Goal: Task Accomplishment & Management: Use online tool/utility

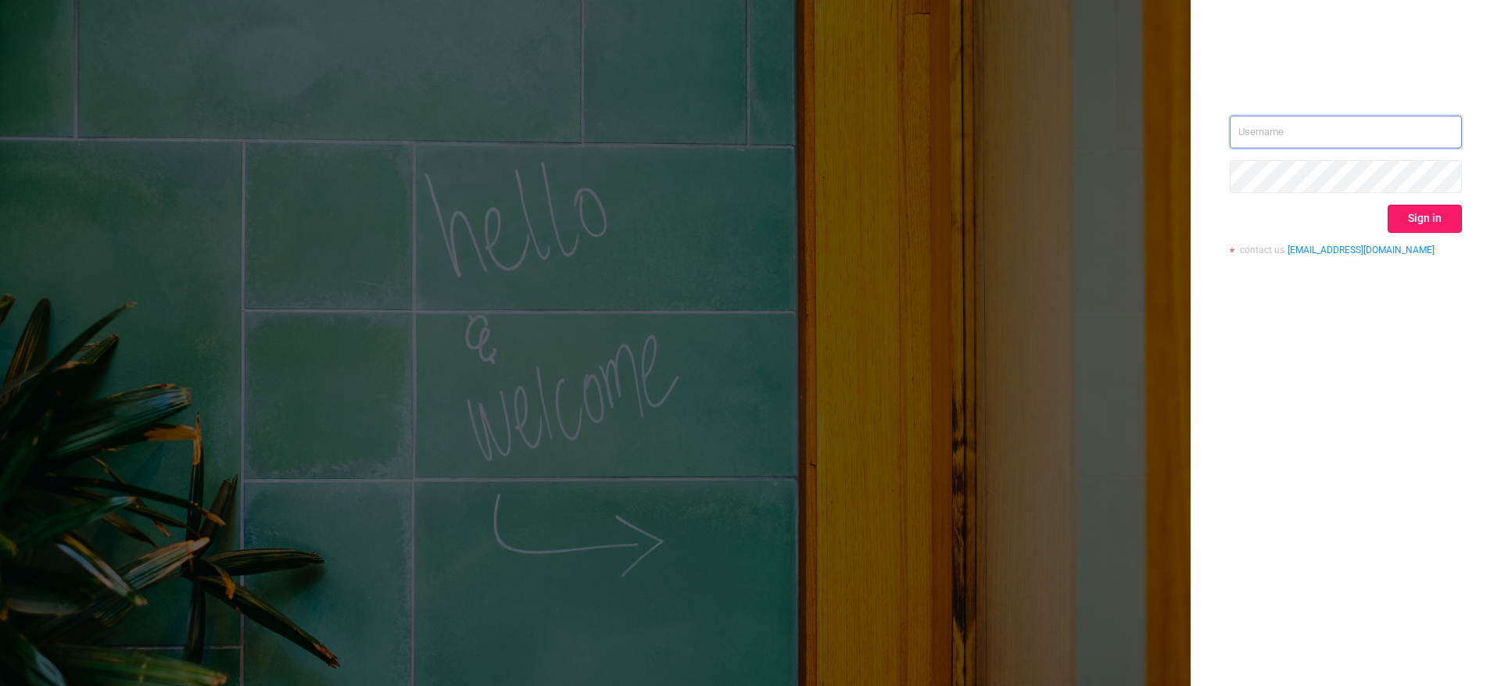
type input "[PERSON_NAME][EMAIL_ADDRESS][PERSON_NAME][DOMAIN_NAME]"
click at [1427, 227] on button "Sign in" at bounding box center [1425, 219] width 74 height 28
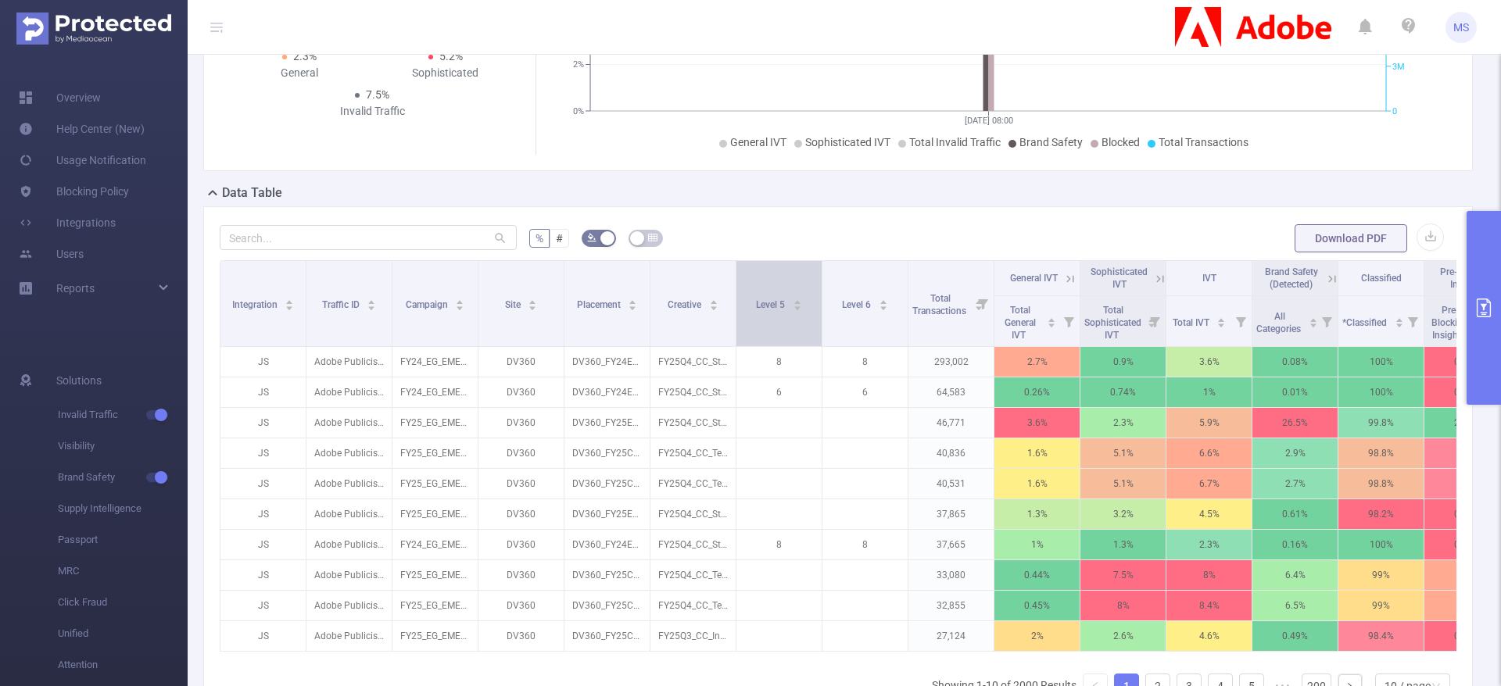
scroll to position [117, 0]
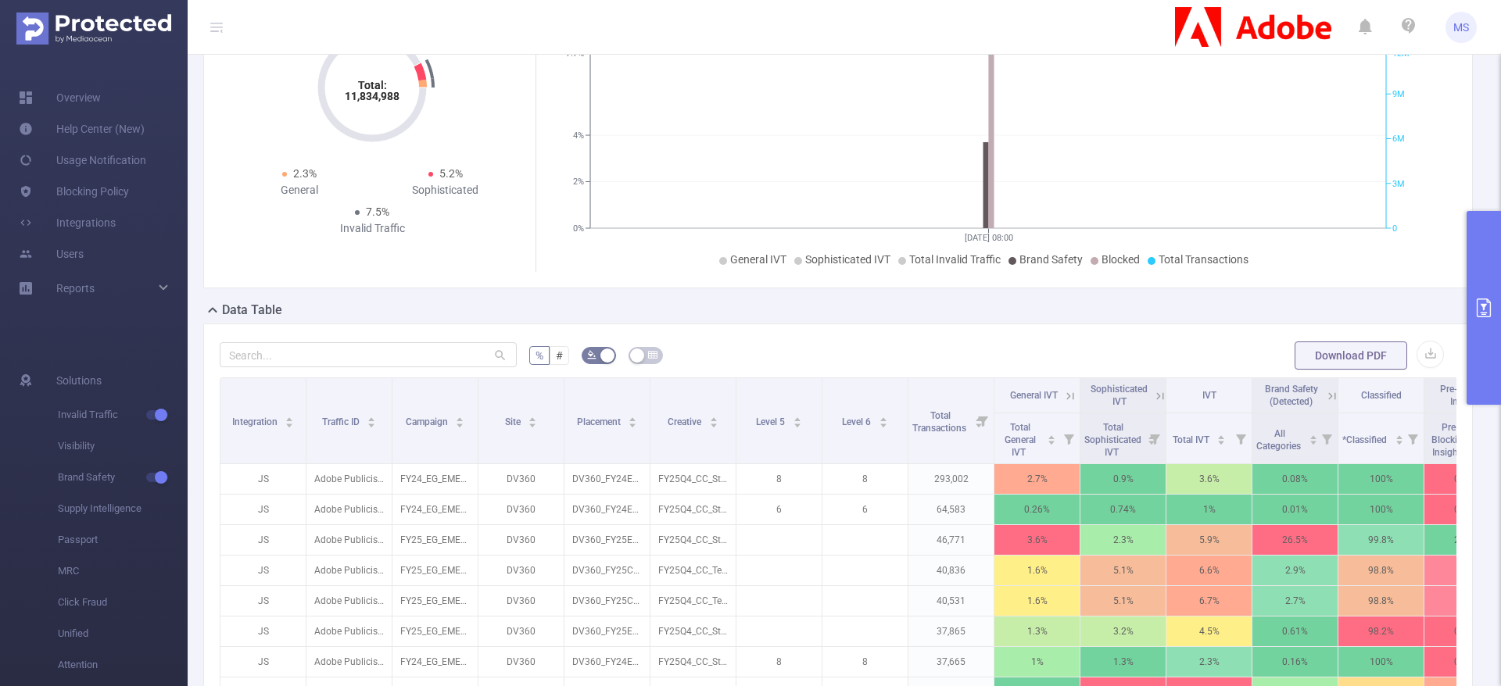
click at [1475, 299] on icon "primary" at bounding box center [1484, 308] width 19 height 19
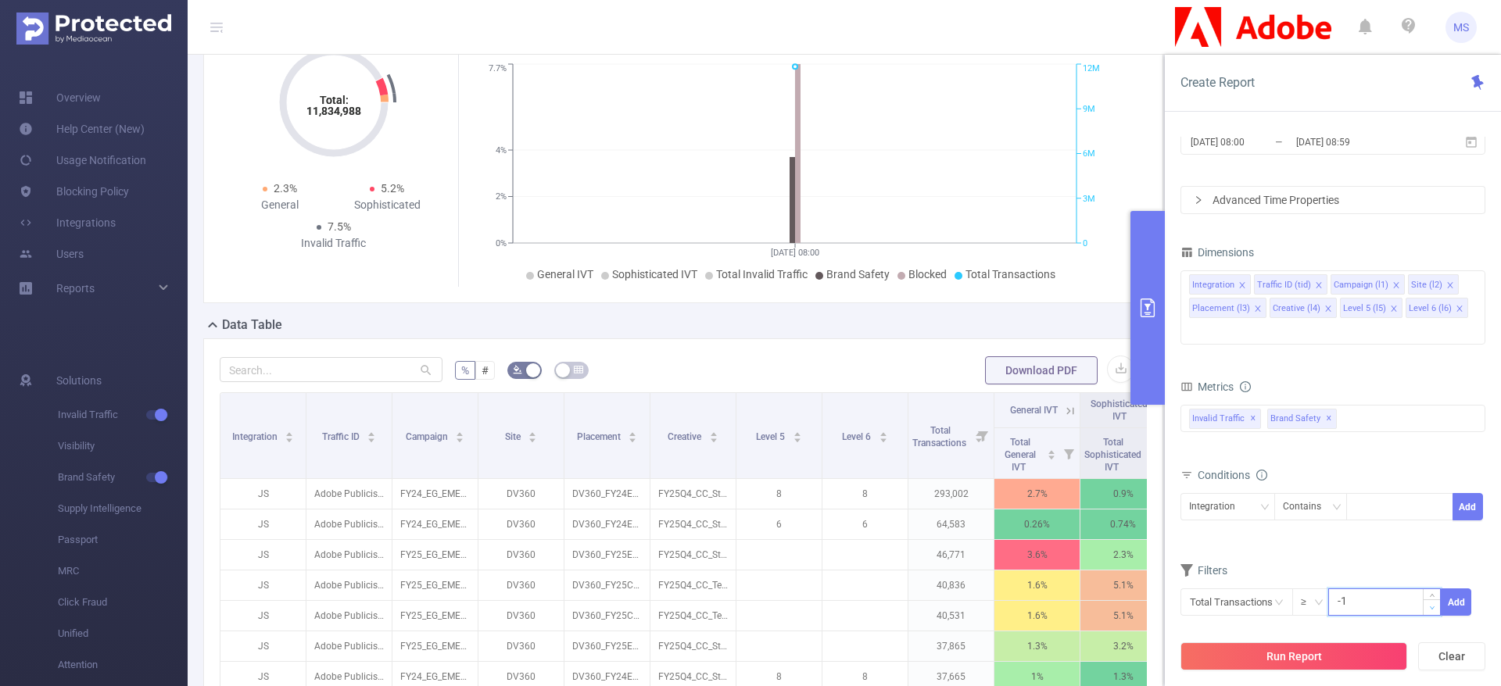
click at [1427, 600] on span "Decrease Value" at bounding box center [1432, 608] width 16 height 16
click at [1381, 589] on input "-1" at bounding box center [1384, 600] width 111 height 23
type input "-"
type input "100"
click at [1454, 589] on button "Add" at bounding box center [1456, 602] width 30 height 27
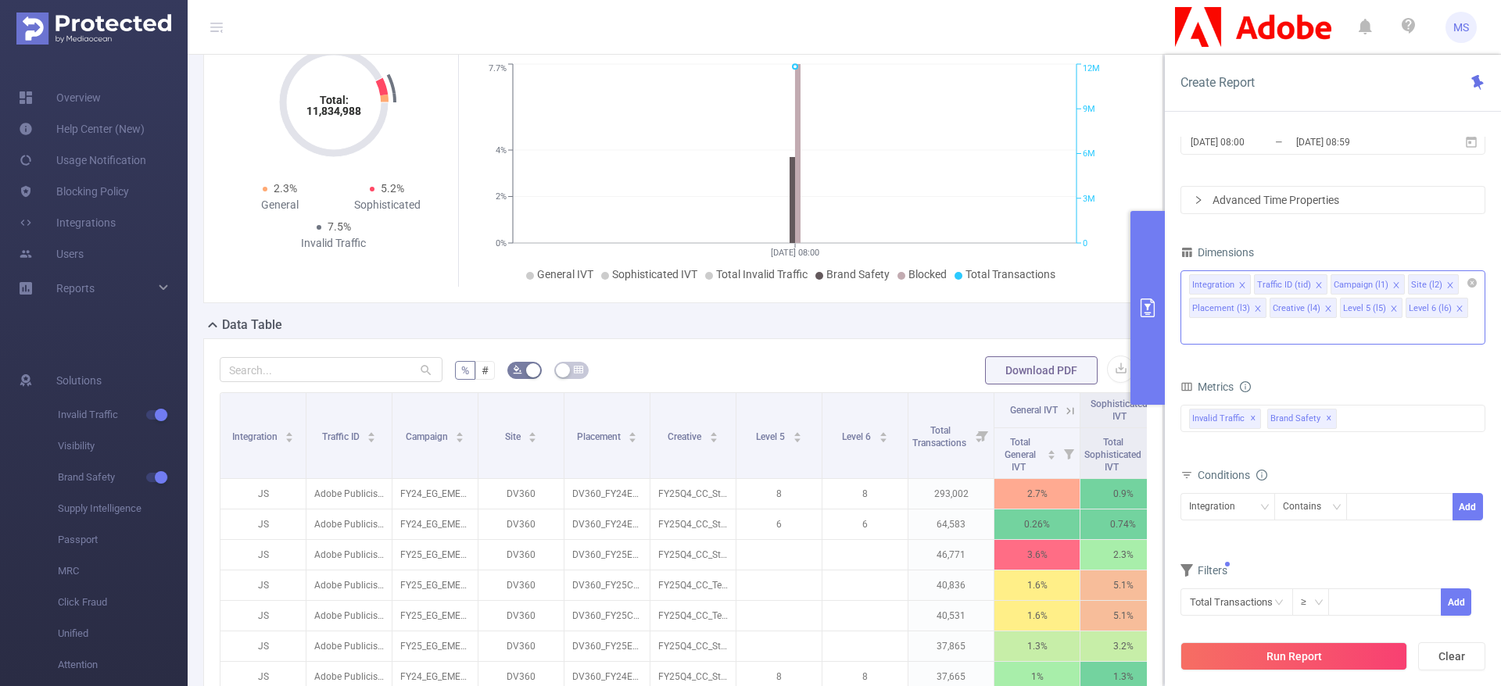
click at [1246, 287] on li "Integration" at bounding box center [1220, 284] width 62 height 20
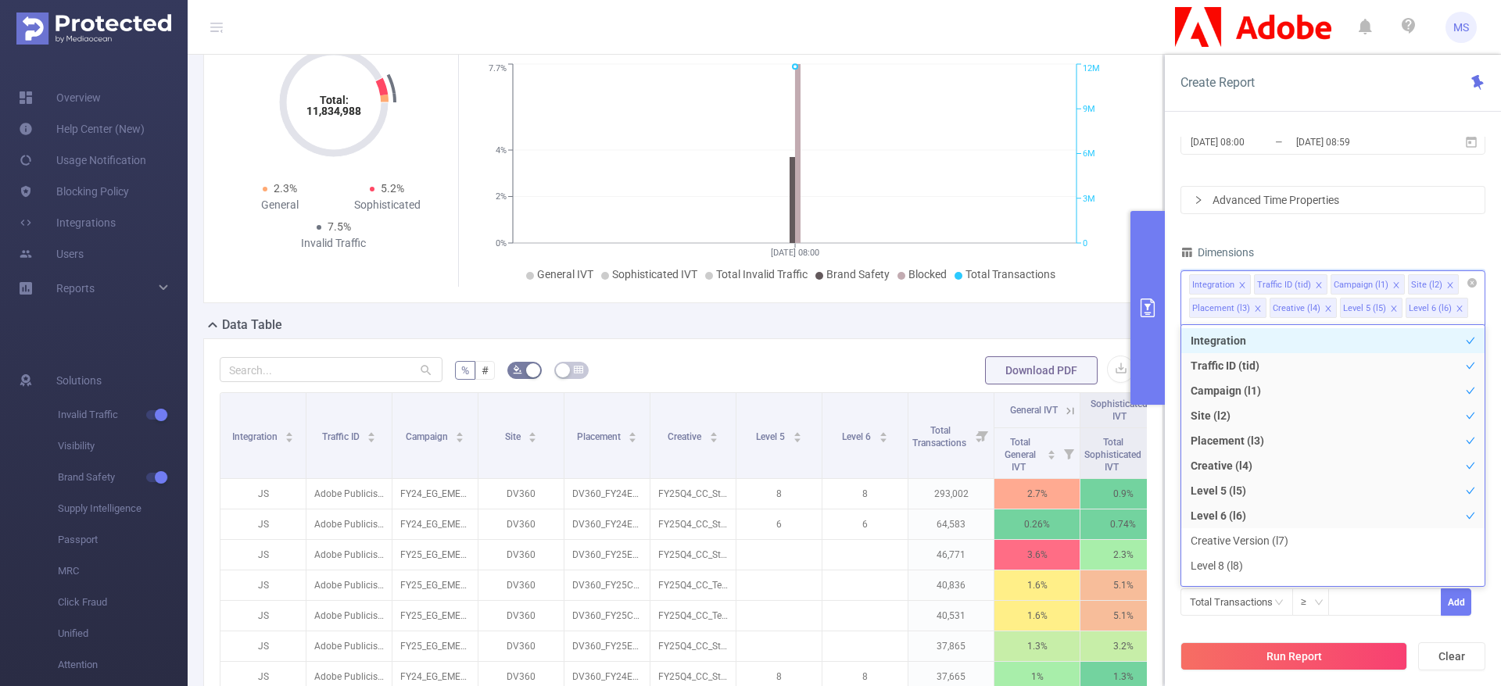
click at [1238, 287] on icon "icon: close" at bounding box center [1242, 285] width 8 height 8
click at [1251, 287] on icon "icon: close" at bounding box center [1253, 284] width 5 height 5
click at [1389, 285] on li "Placement (l3)" at bounding box center [1358, 284] width 77 height 20
click at [1385, 286] on icon "icon: close" at bounding box center [1389, 285] width 8 height 8
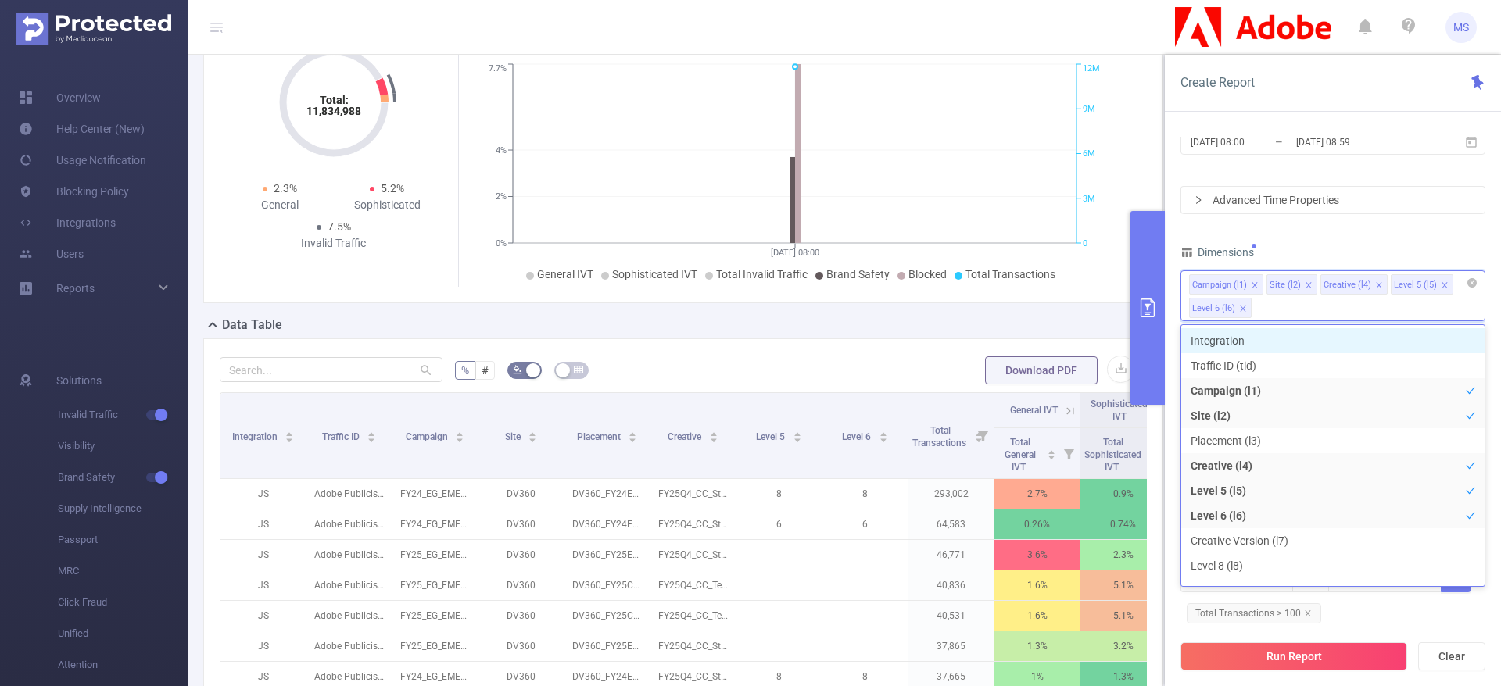
click at [1375, 286] on icon "icon: close" at bounding box center [1379, 285] width 8 height 8
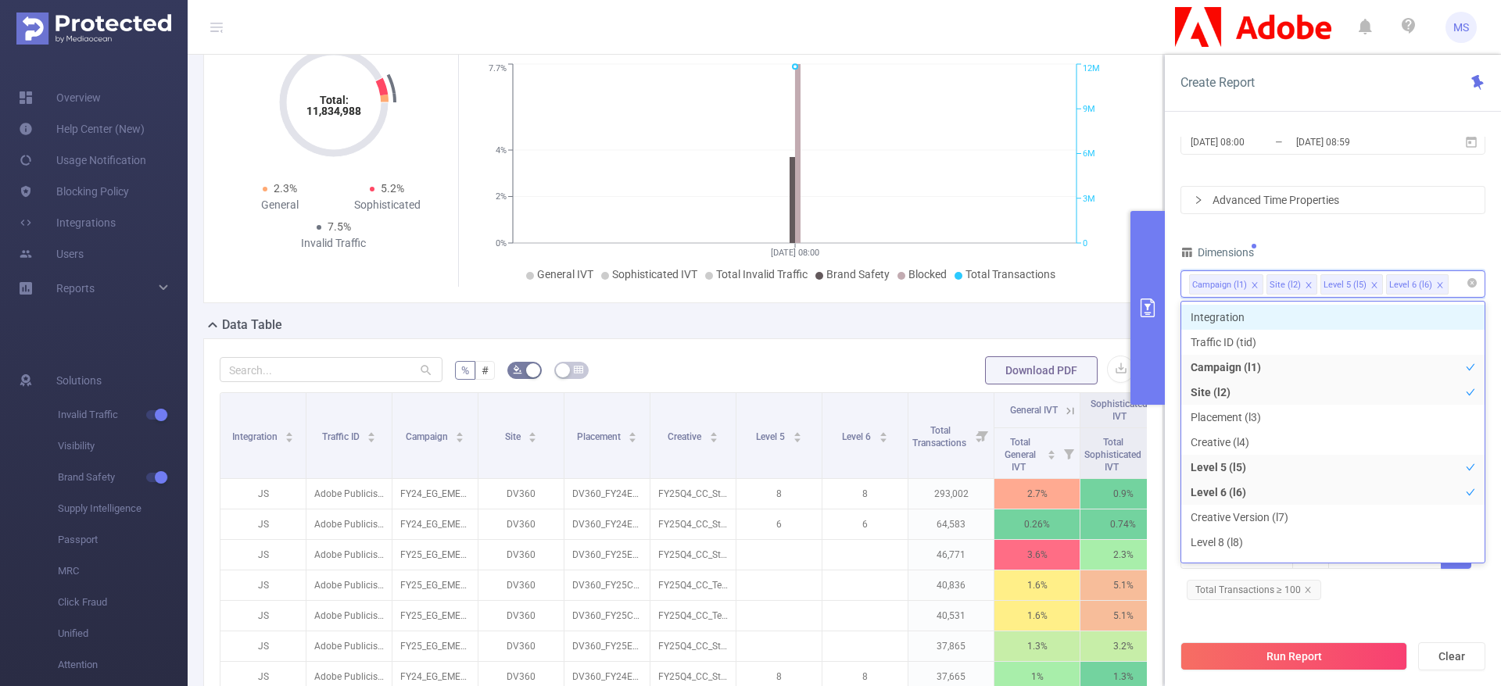
click at [1371, 285] on icon "icon: close" at bounding box center [1375, 285] width 8 height 8
click at [1354, 233] on div "Time Range [DATE] 08:00 _ [DATE] 08:59 Advanced Time Properties Dimensions Camp…" at bounding box center [1333, 358] width 305 height 518
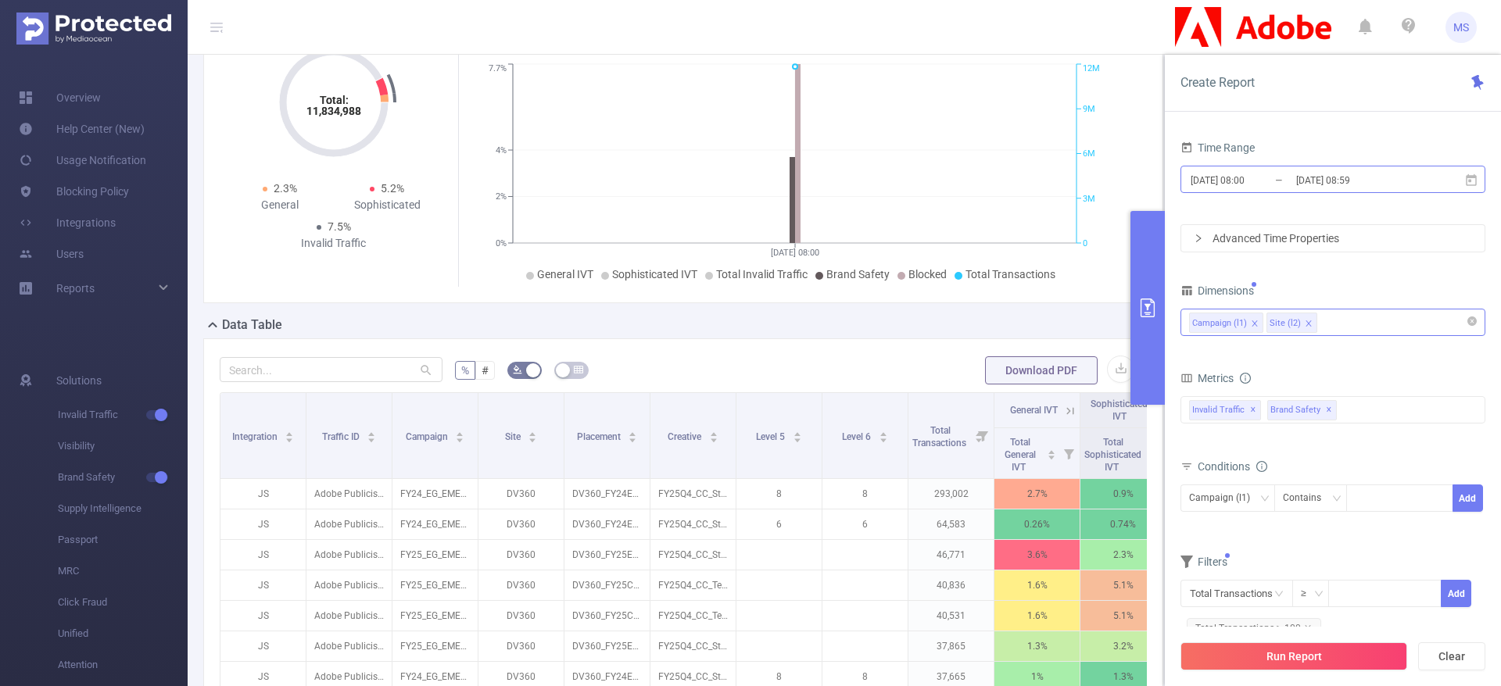
click at [1252, 174] on input "[DATE] 08:00" at bounding box center [1252, 180] width 127 height 21
click at [951, 320] on div "Data Table" at bounding box center [689, 327] width 973 height 22
click at [1250, 181] on input "[DATE] 08:00" at bounding box center [1252, 180] width 127 height 21
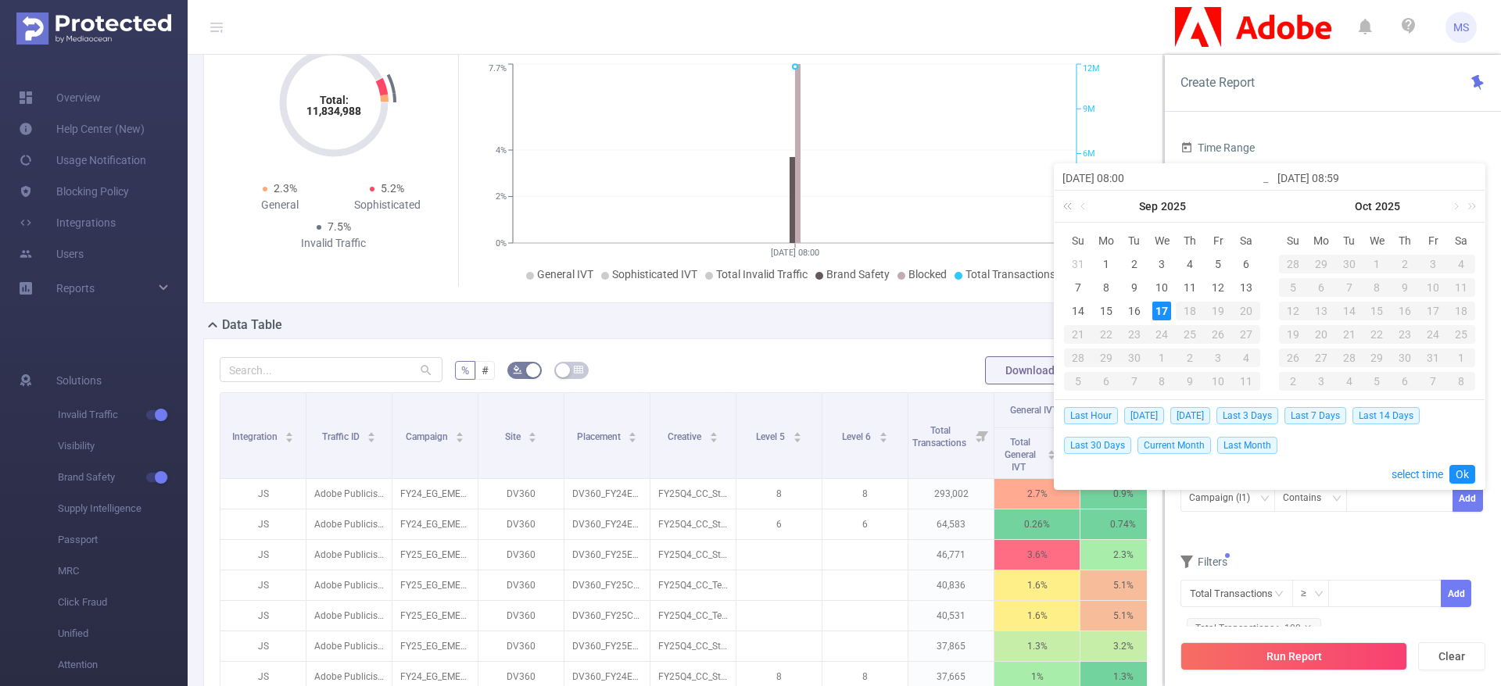
click at [1068, 208] on link at bounding box center [1070, 206] width 20 height 31
click at [1076, 265] on div "1" at bounding box center [1078, 264] width 19 height 19
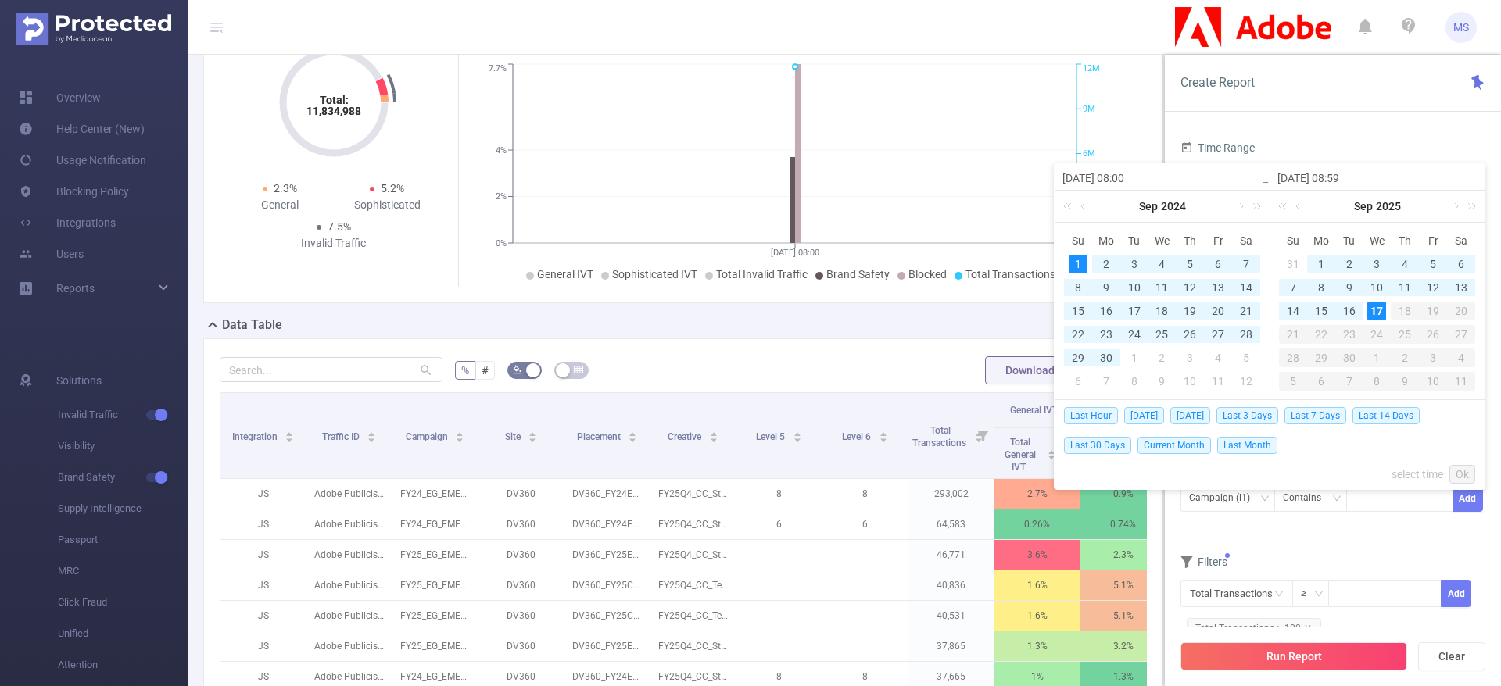
click at [1380, 310] on div "17" at bounding box center [1376, 311] width 19 height 19
type input "[DATE] 08:00"
click at [1467, 475] on link "Ok" at bounding box center [1462, 474] width 26 height 19
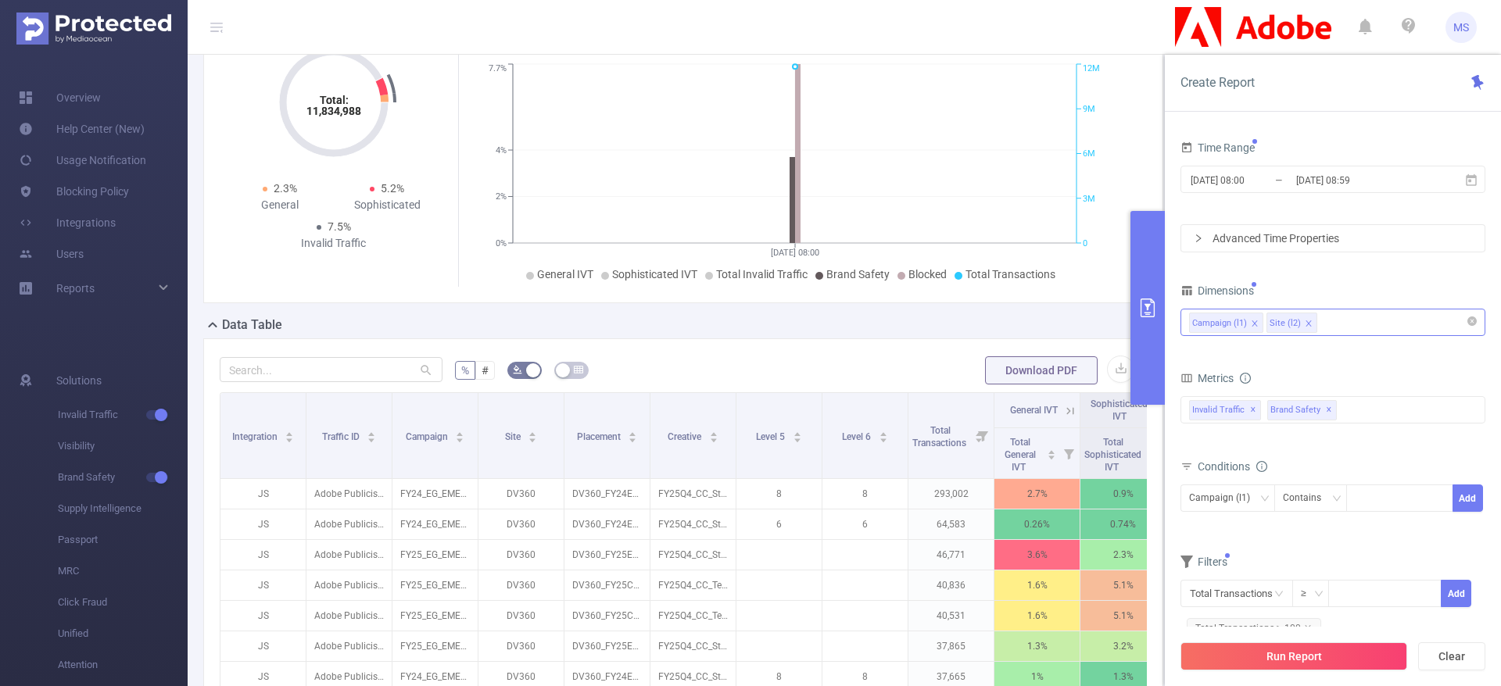
click at [1364, 321] on div "Campaign (l1) Site (l2)" at bounding box center [1333, 323] width 288 height 26
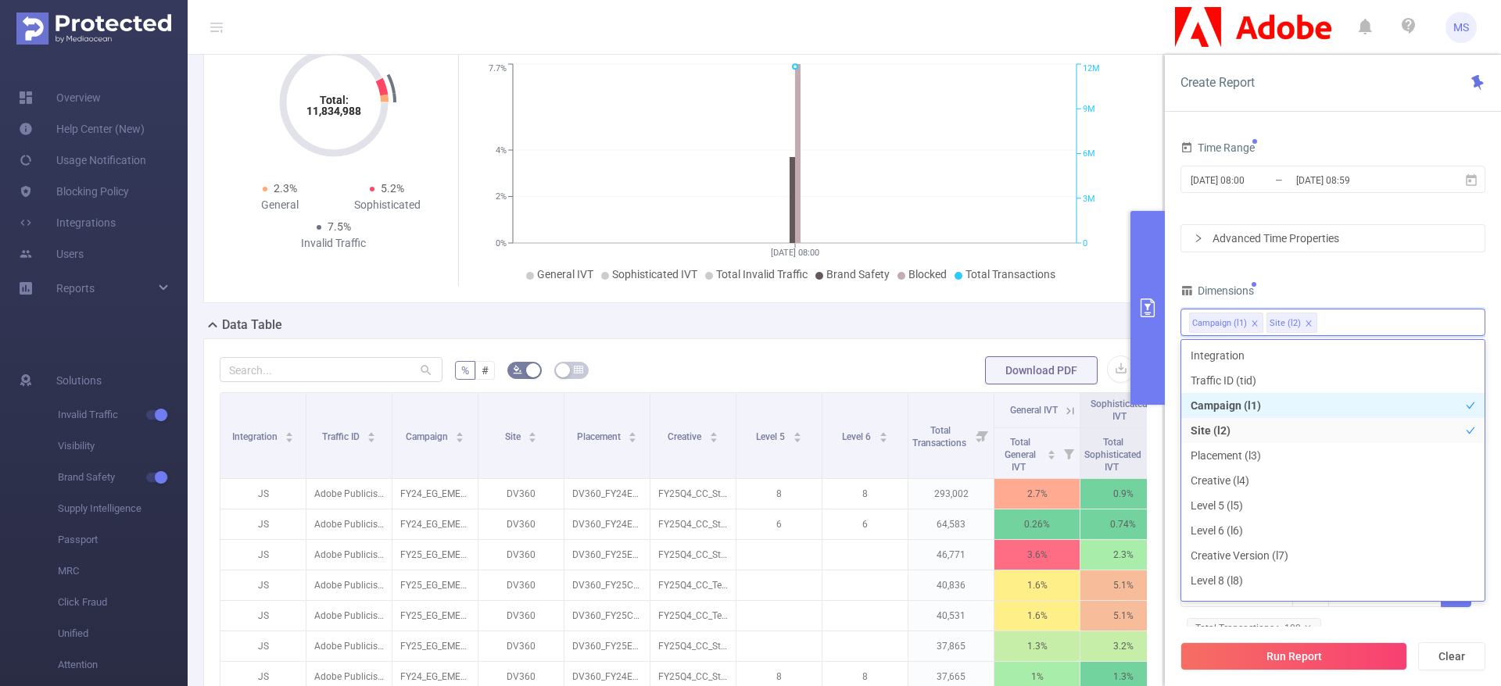
click at [1233, 408] on li "Campaign (l1)" at bounding box center [1332, 405] width 303 height 25
click at [1220, 410] on li "Campaign (l1)" at bounding box center [1332, 405] width 303 height 25
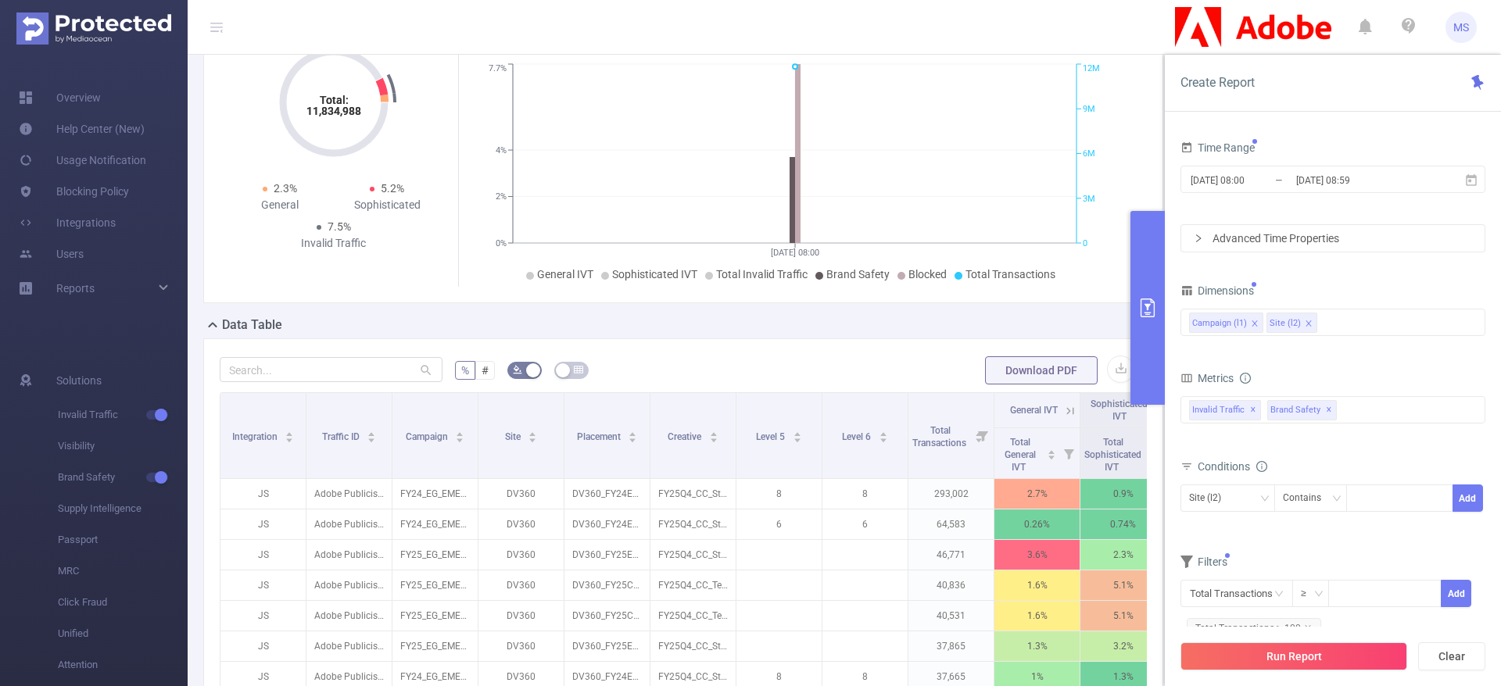
click at [1378, 271] on div "Time Range [DATE] 08:00 _ [DATE] 08:59 Advanced Time Properties Dimensions Camp…" at bounding box center [1333, 396] width 305 height 518
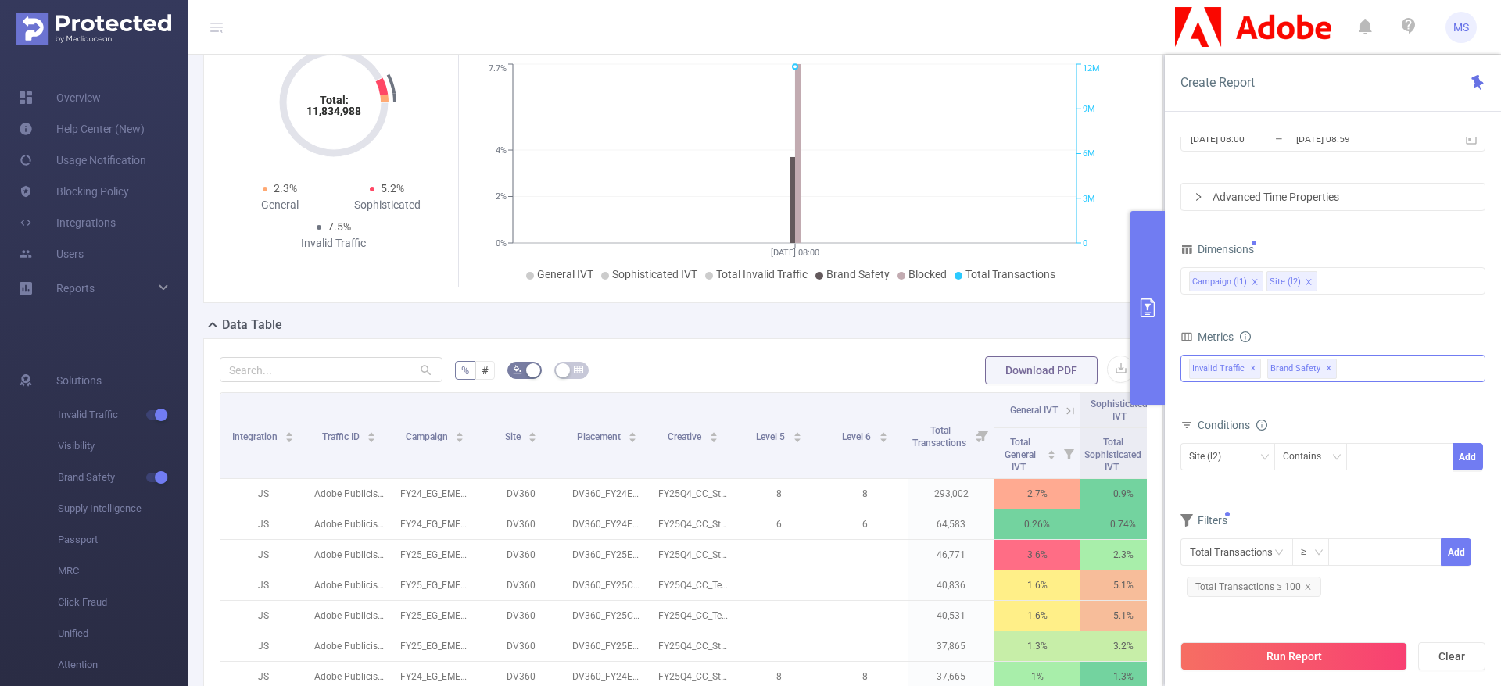
click at [1206, 364] on span "Invalid Traffic ✕" at bounding box center [1225, 369] width 72 height 20
click at [1207, 374] on span at bounding box center [1206, 375] width 13 height 13
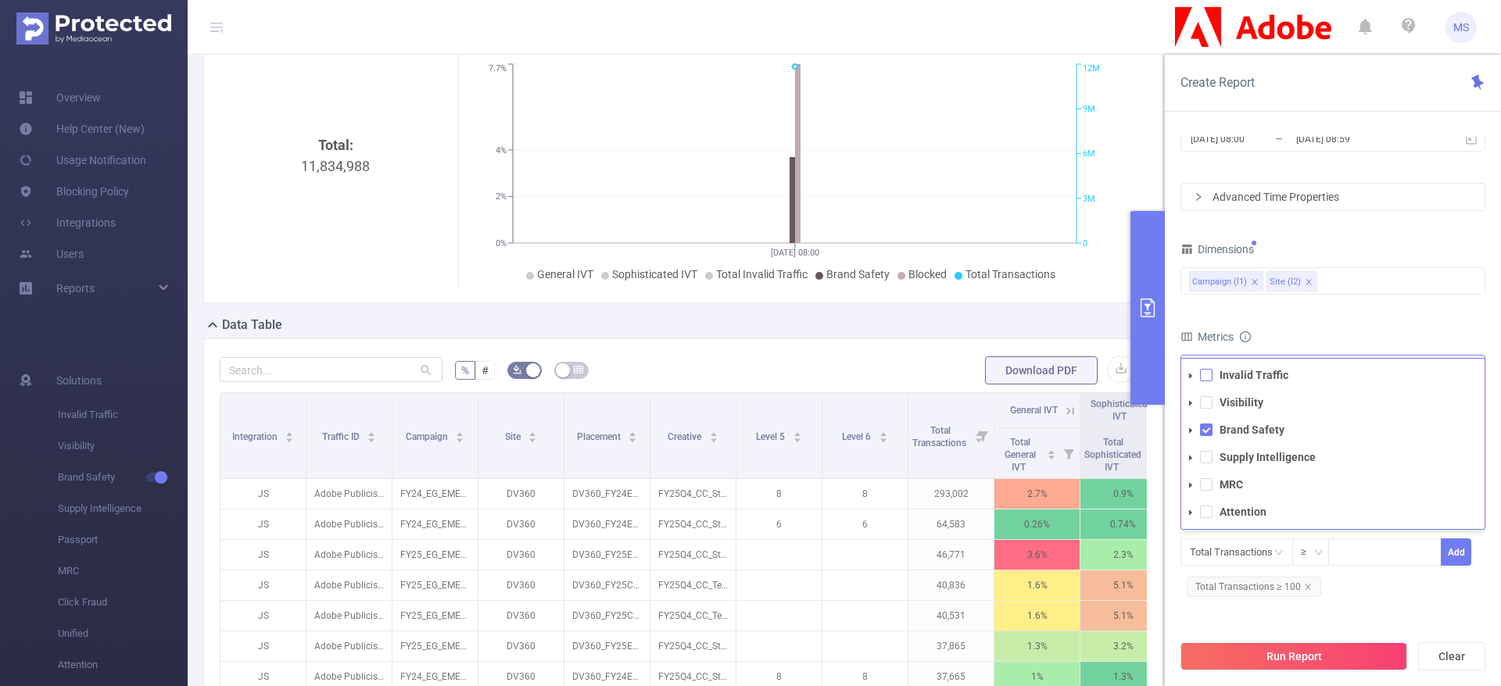
click at [1202, 377] on span at bounding box center [1206, 375] width 13 height 13
click at [1191, 374] on icon "icon: caret-down" at bounding box center [1190, 375] width 3 height 5
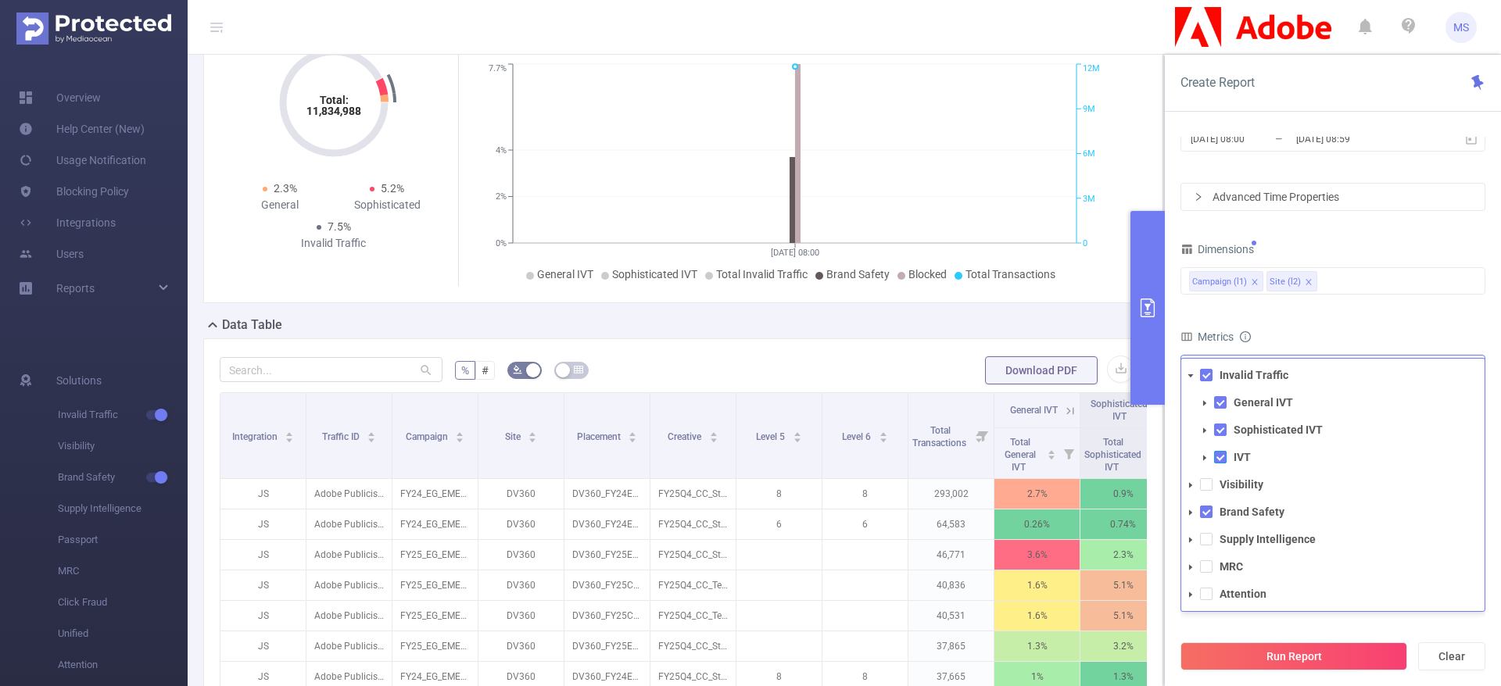
click at [1219, 457] on span at bounding box center [1220, 457] width 13 height 13
click at [1225, 428] on span at bounding box center [1220, 430] width 13 height 13
click at [1224, 400] on span at bounding box center [1220, 402] width 13 height 13
click at [1189, 511] on icon "icon: caret-down" at bounding box center [1190, 512] width 3 height 5
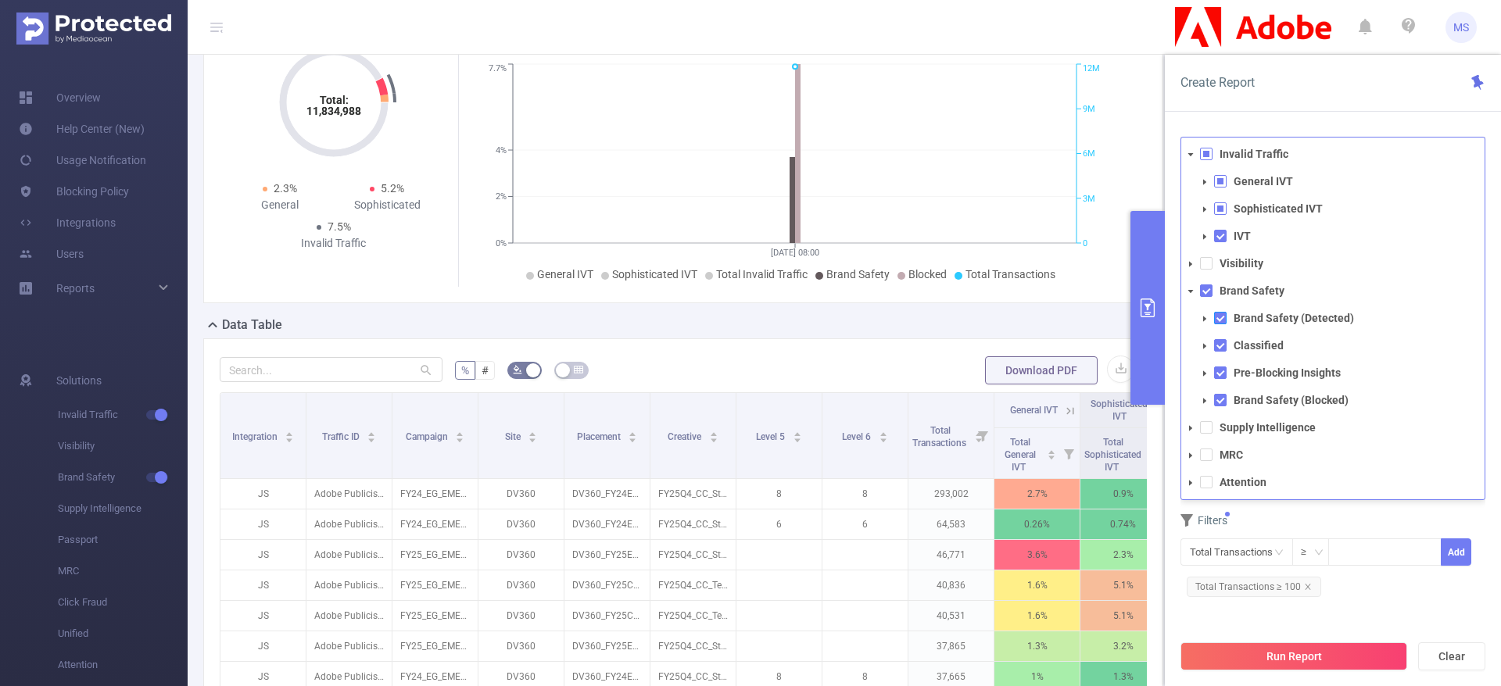
click at [1218, 322] on span at bounding box center [1220, 318] width 13 height 13
click at [1221, 346] on span at bounding box center [1220, 345] width 13 height 13
click at [1221, 371] on span at bounding box center [1220, 373] width 13 height 13
click at [1221, 396] on span at bounding box center [1220, 400] width 13 height 13
click at [1190, 290] on icon "icon: caret-down" at bounding box center [1190, 291] width 5 height 3
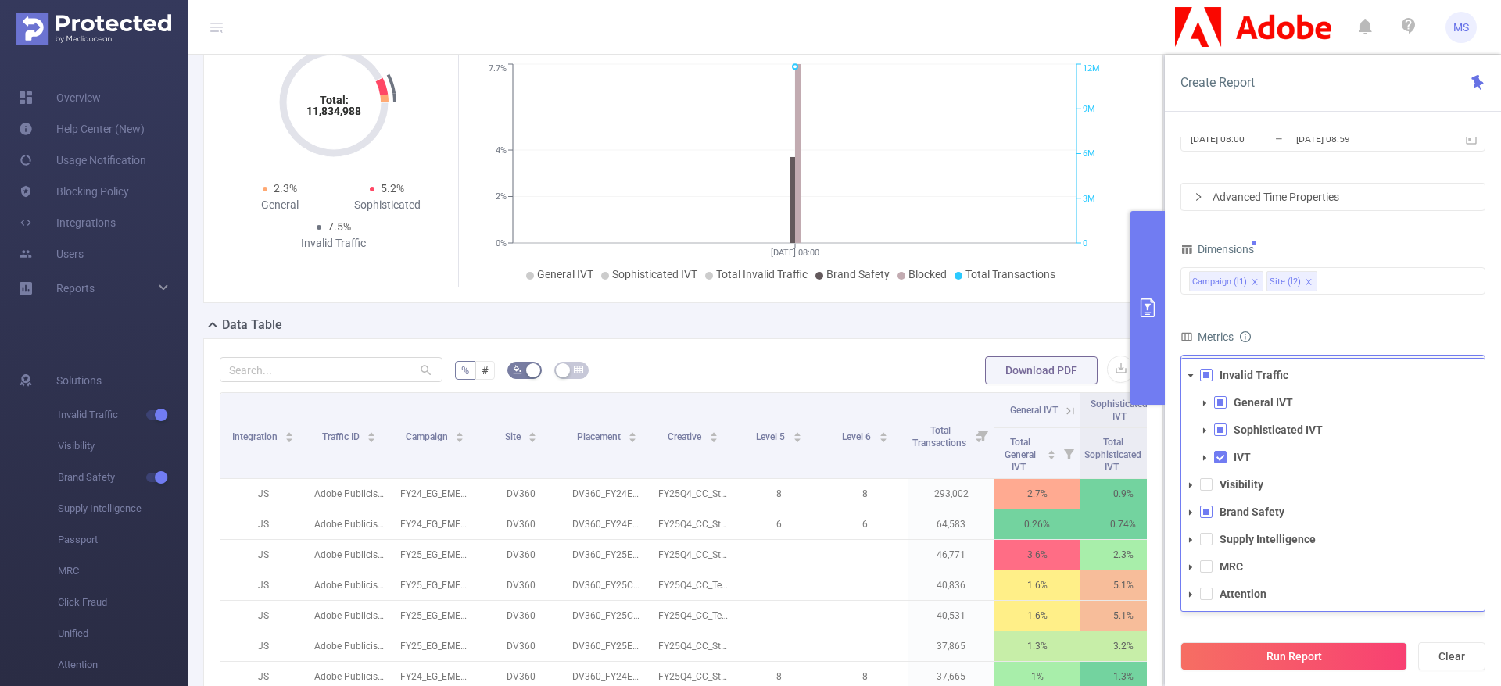
click at [1191, 377] on icon "icon: caret-down" at bounding box center [1191, 376] width 8 height 8
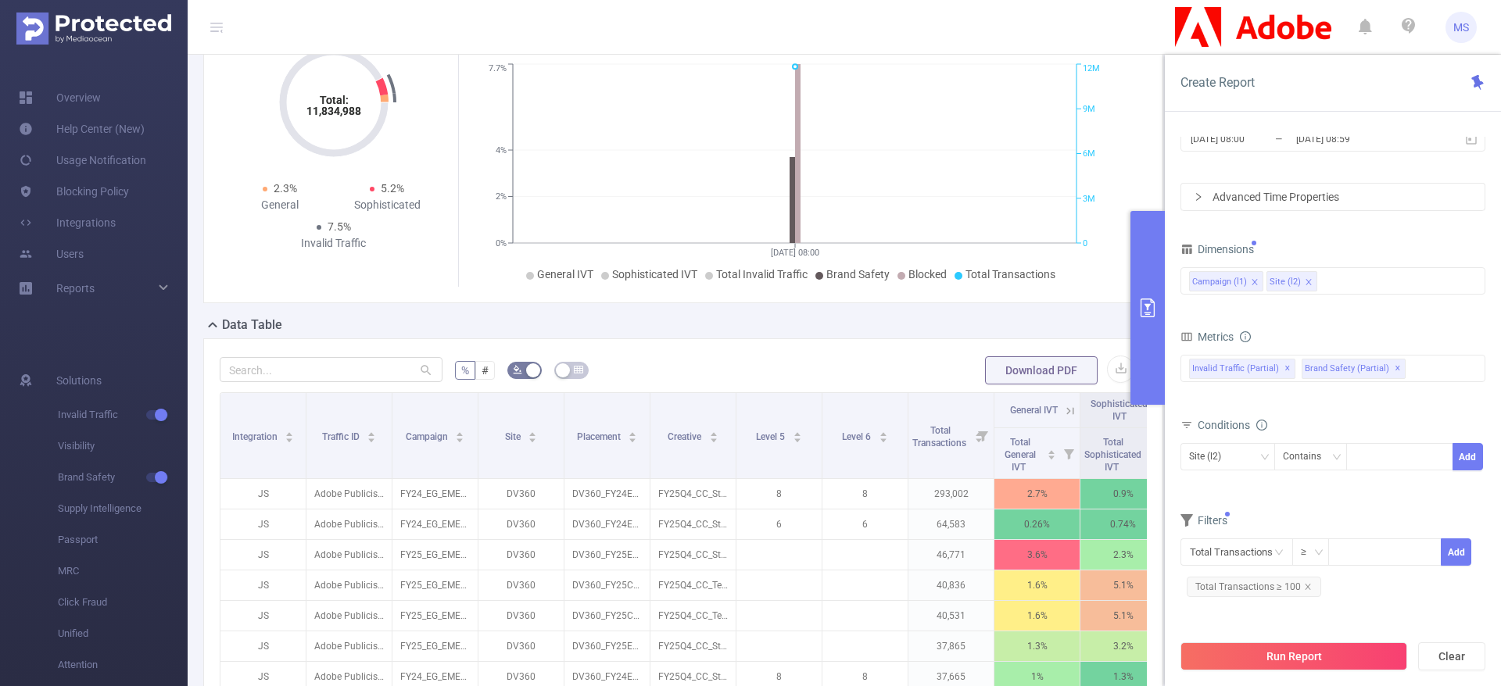
click at [1064, 324] on div "Data Table" at bounding box center [689, 327] width 973 height 22
click at [1298, 658] on button "Run Report" at bounding box center [1294, 657] width 227 height 28
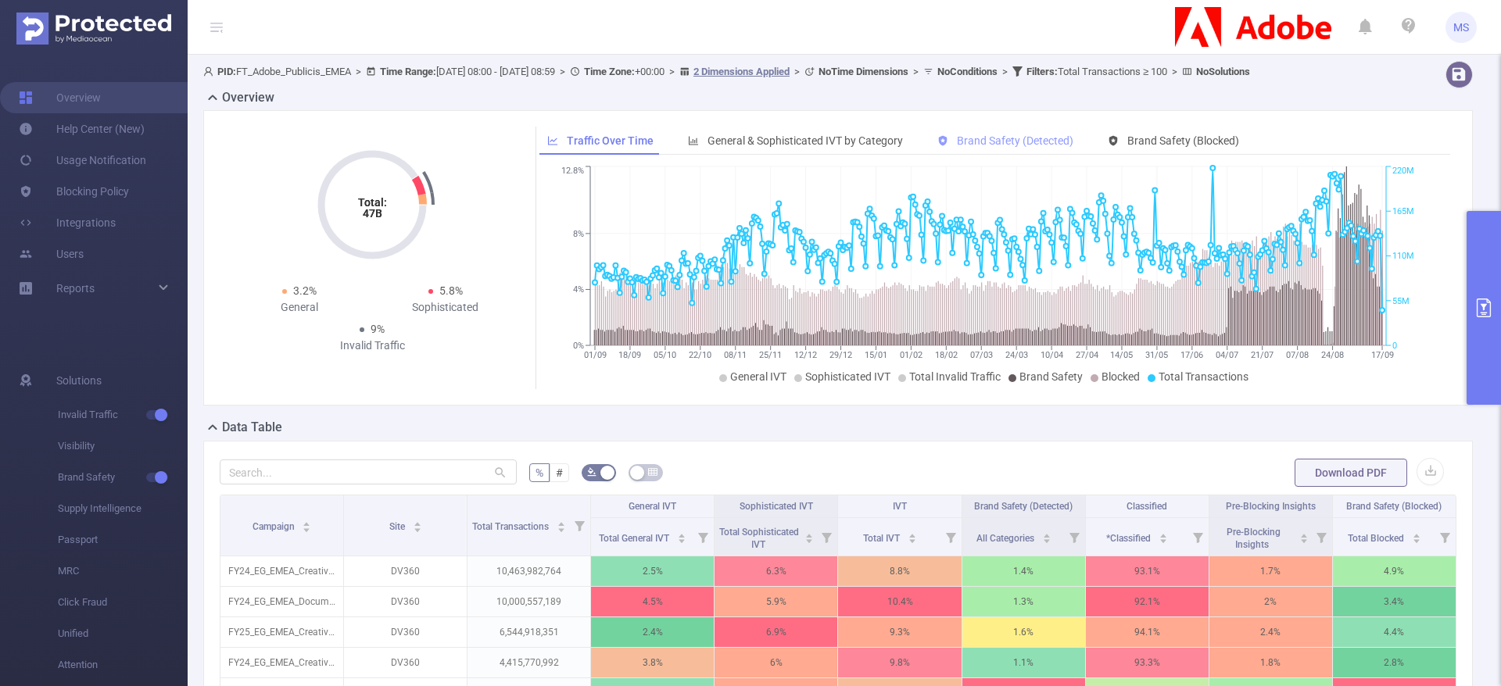
click at [998, 147] on span "Brand Safety (Detected)" at bounding box center [1015, 140] width 116 height 13
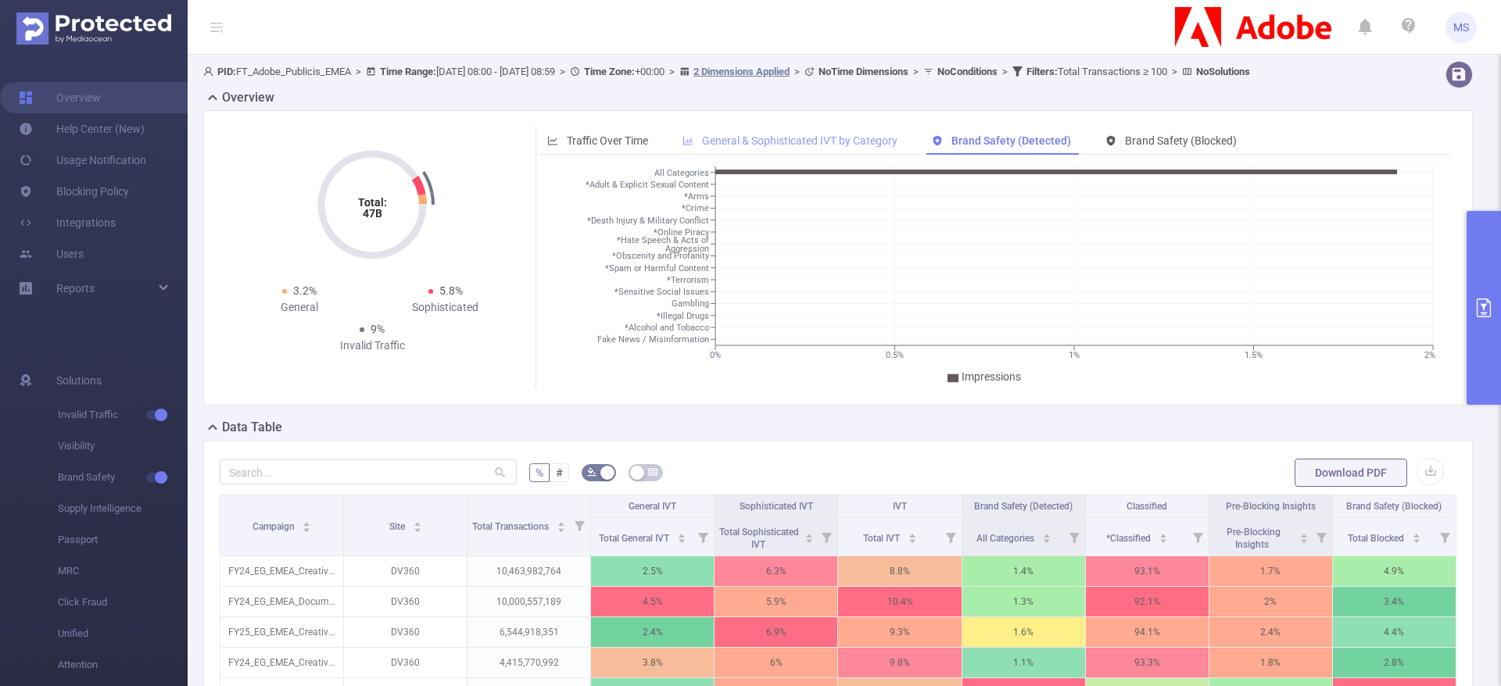
click at [792, 147] on span "General & Sophisticated IVT by Category" at bounding box center [799, 140] width 195 height 13
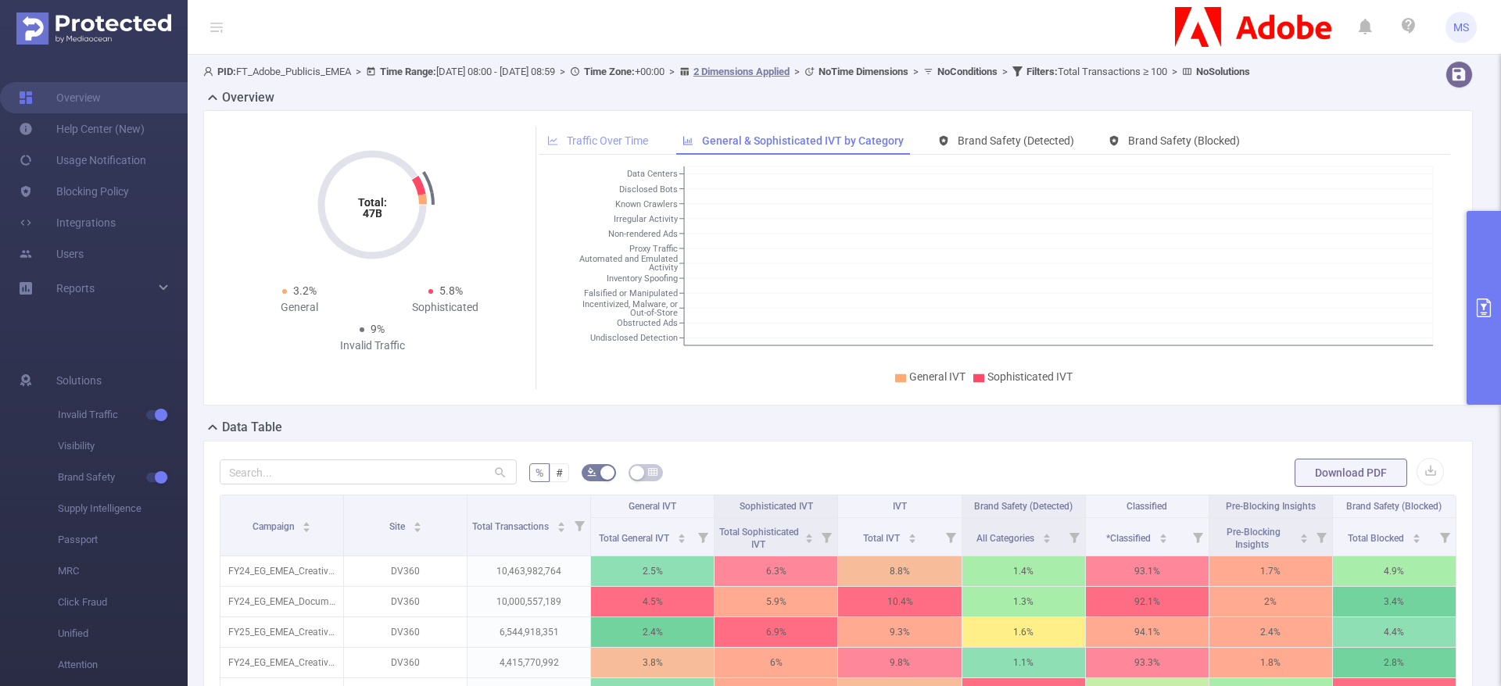
click at [616, 147] on span "Traffic Over Time" at bounding box center [607, 140] width 81 height 13
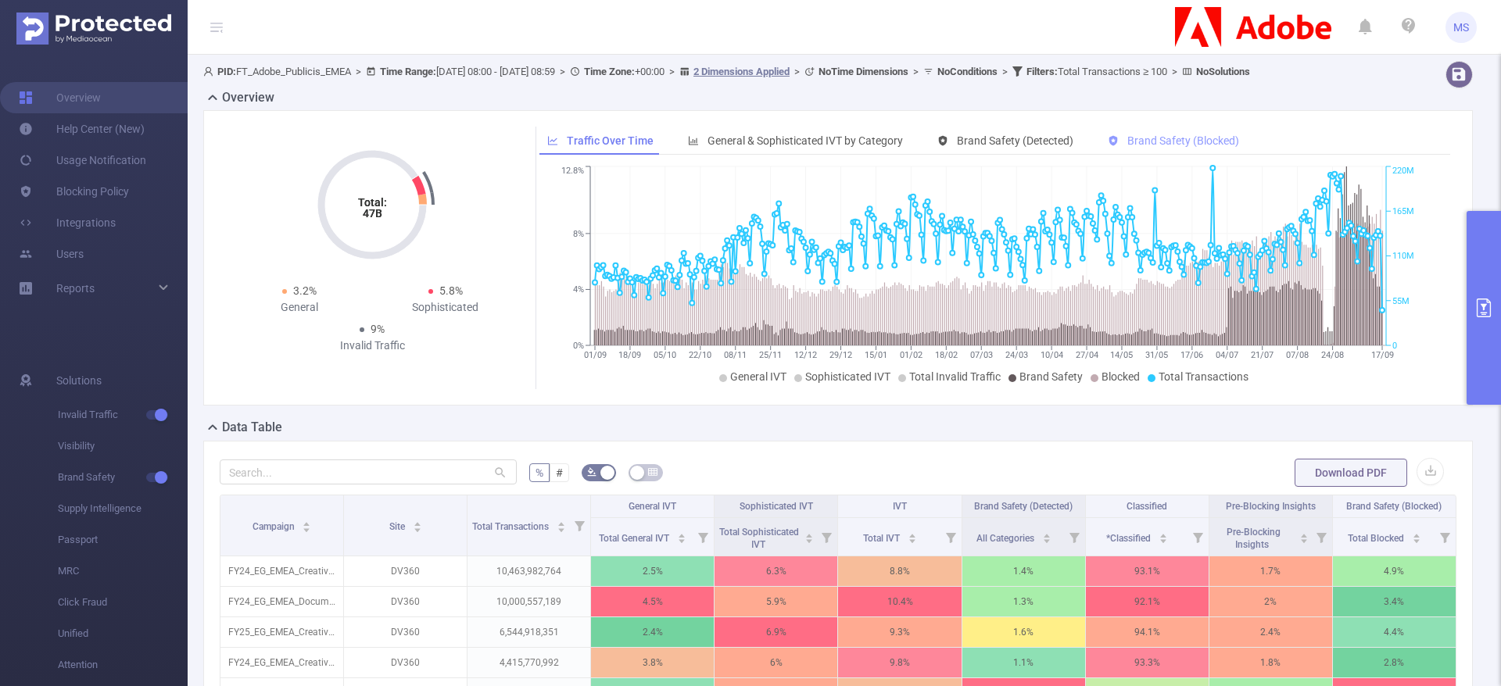
click at [1189, 147] on span "Brand Safety (Blocked)" at bounding box center [1183, 140] width 112 height 13
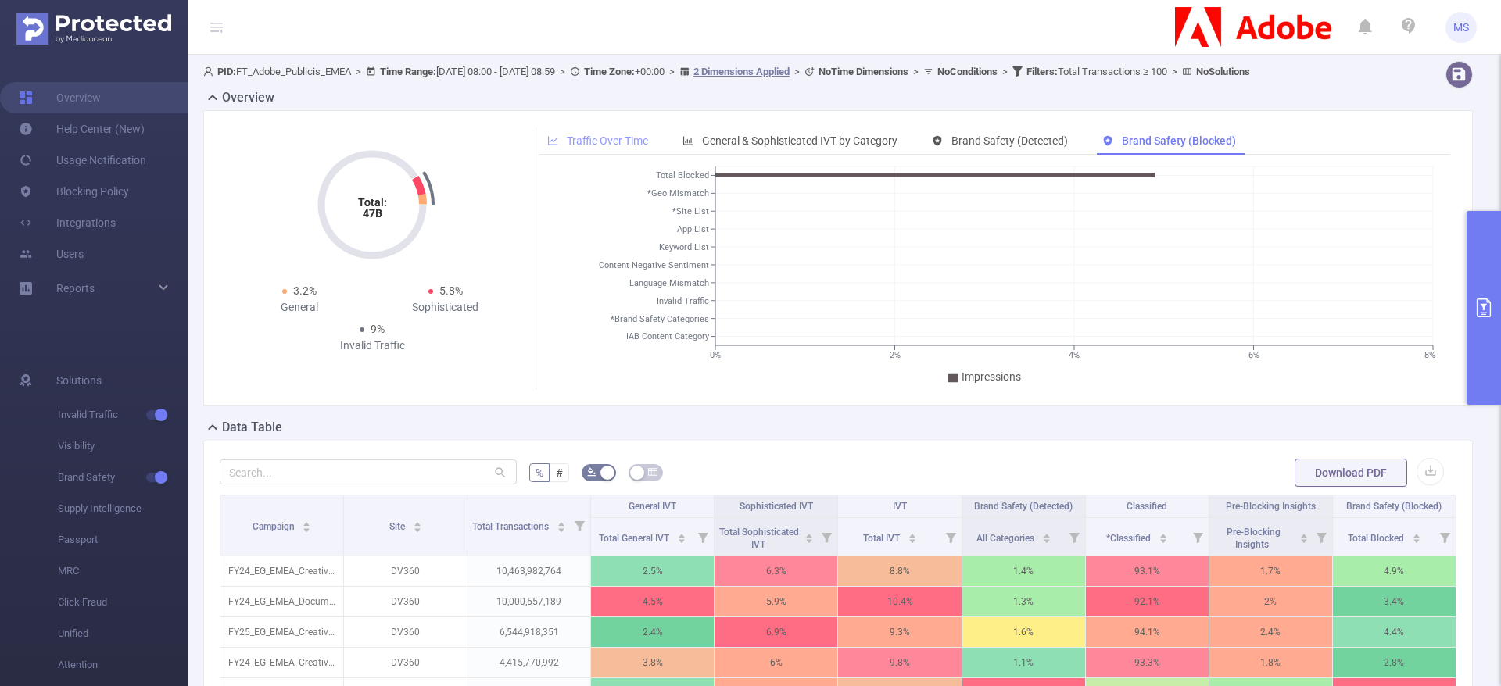
click at [582, 147] on span "Traffic Over Time" at bounding box center [607, 140] width 81 height 13
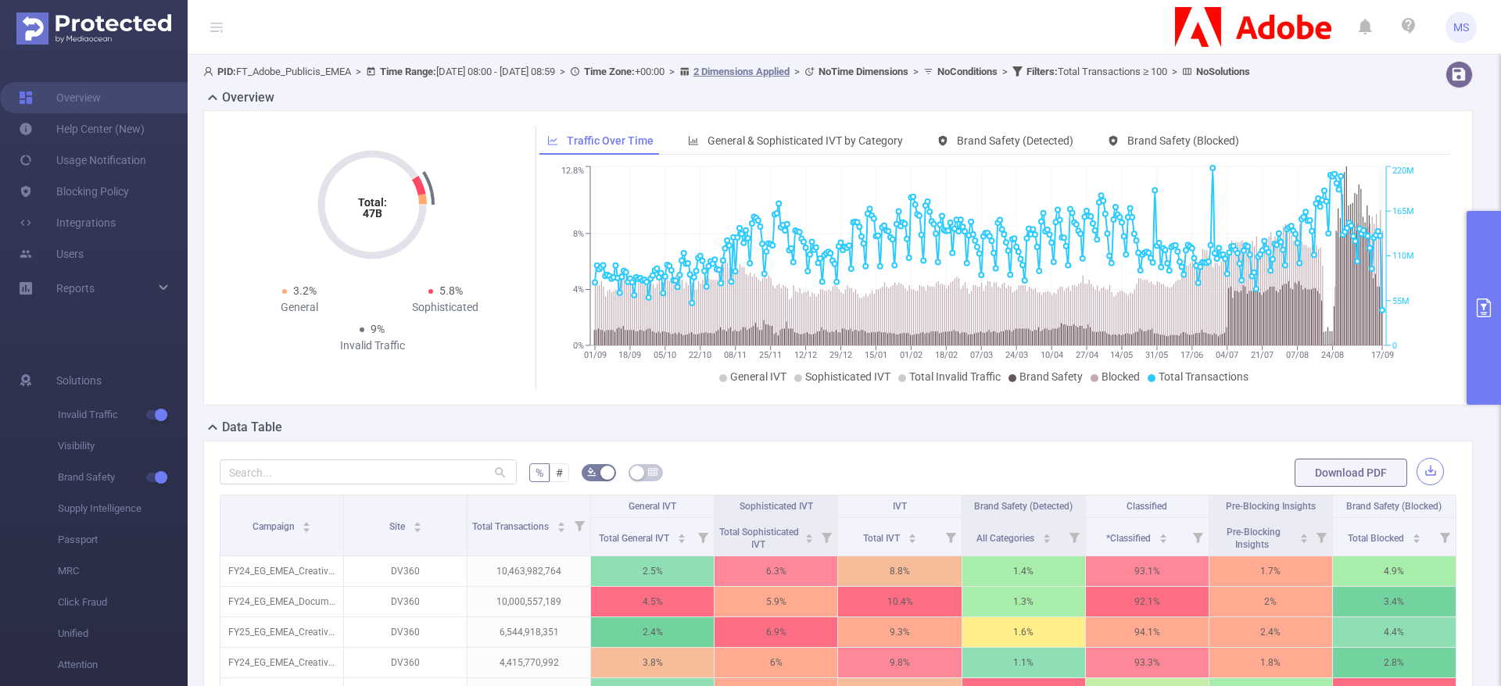
click at [1417, 486] on button "button" at bounding box center [1430, 471] width 27 height 27
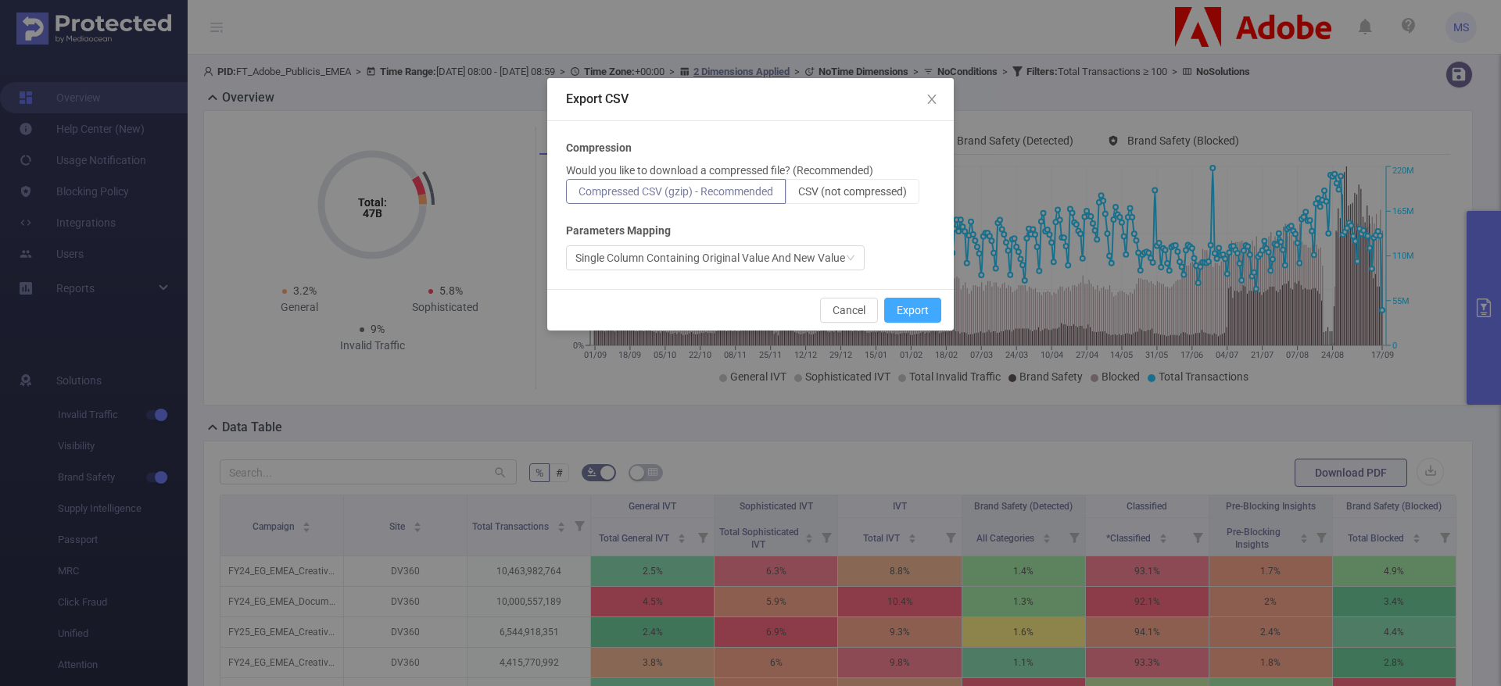
click at [932, 310] on button "Export" at bounding box center [912, 310] width 57 height 25
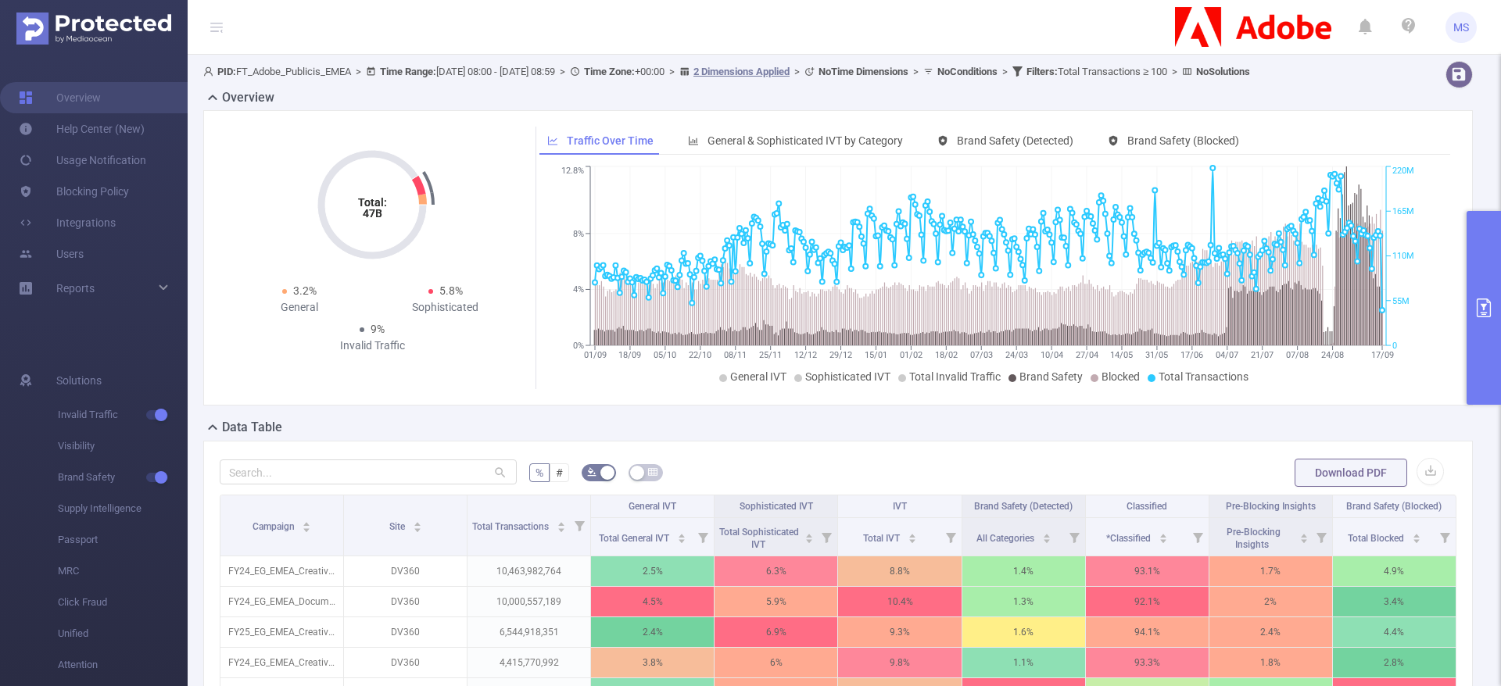
click at [1478, 318] on button "primary" at bounding box center [1484, 308] width 34 height 194
